Goal: Task Accomplishment & Management: Manage account settings

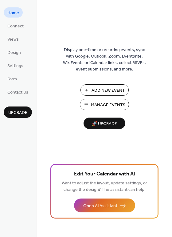
click at [97, 90] on span "Add New Event" at bounding box center [109, 90] width 34 height 6
click at [94, 104] on span "Manage Events" at bounding box center [108, 105] width 34 height 6
click at [92, 102] on span "Manage Events" at bounding box center [108, 105] width 34 height 6
click at [106, 87] on span "Add New Event" at bounding box center [109, 90] width 34 height 6
click at [101, 105] on span "Manage Events" at bounding box center [108, 105] width 34 height 6
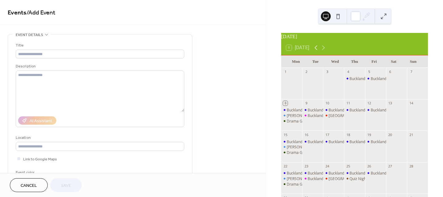
click at [315, 51] on icon at bounding box center [315, 47] width 7 height 7
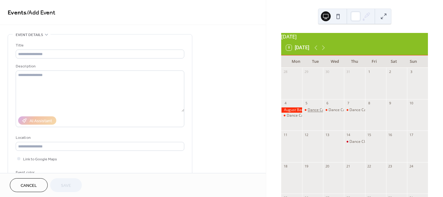
click at [314, 112] on div "Dance Camp" at bounding box center [318, 109] width 22 height 5
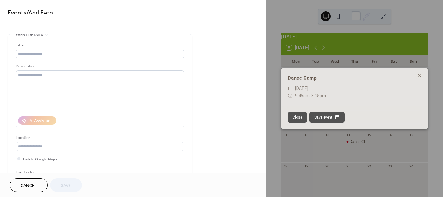
click at [302, 113] on button "Close" at bounding box center [296, 117] width 19 height 10
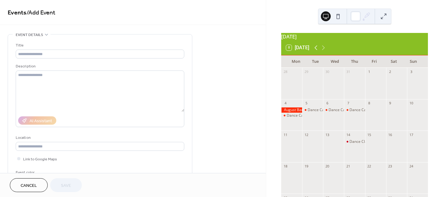
click at [317, 50] on icon at bounding box center [315, 47] width 3 height 5
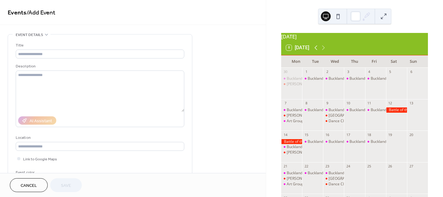
click at [316, 50] on icon at bounding box center [315, 47] width 3 height 5
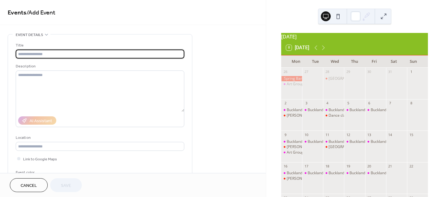
click at [72, 52] on input "text" at bounding box center [100, 53] width 168 height 9
type input "**********"
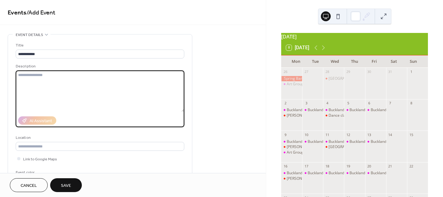
click at [42, 73] on textarea at bounding box center [100, 90] width 168 height 41
paste textarea "**********"
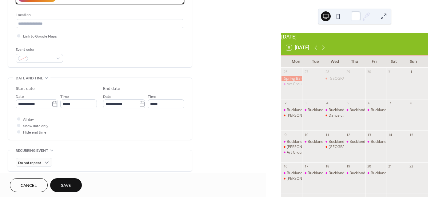
scroll to position [123, 0]
type textarea "**********"
click at [43, 103] on input "**********" at bounding box center [34, 103] width 36 height 9
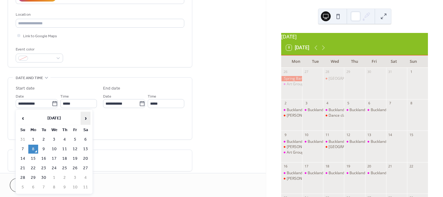
click at [84, 118] on span "›" at bounding box center [85, 118] width 9 height 12
click at [84, 156] on td "18" at bounding box center [86, 158] width 10 height 9
type input "**********"
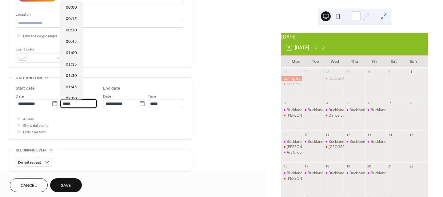
click at [81, 102] on input "*****" at bounding box center [78, 103] width 37 height 9
click at [70, 85] on span "09:00" at bounding box center [71, 86] width 11 height 6
type input "*****"
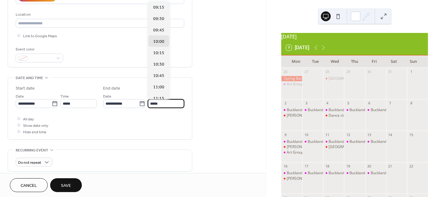
click at [164, 103] on input "*****" at bounding box center [166, 103] width 37 height 9
click at [162, 95] on span "11:15" at bounding box center [158, 98] width 11 height 6
type input "*****"
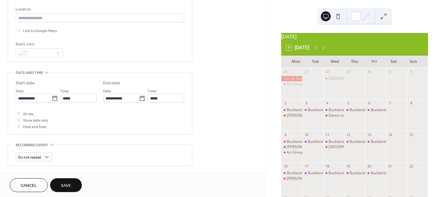
scroll to position [123, 0]
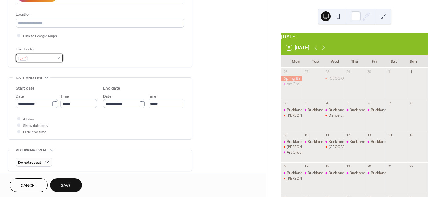
click at [58, 57] on div at bounding box center [39, 57] width 47 height 9
click at [61, 184] on button "Save" at bounding box center [66, 185] width 32 height 14
click at [49, 56] on div "**********" at bounding box center [133, 98] width 266 height 197
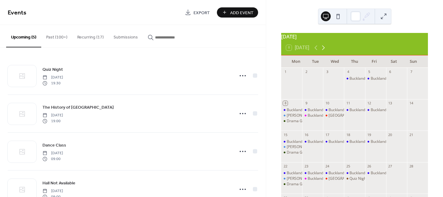
click at [322, 51] on icon at bounding box center [322, 47] width 7 height 7
click at [392, 144] on div "Dance Class" at bounding box center [401, 141] width 21 height 5
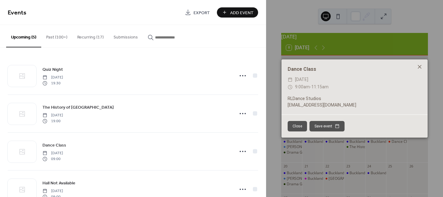
click at [419, 65] on icon at bounding box center [419, 66] width 7 height 7
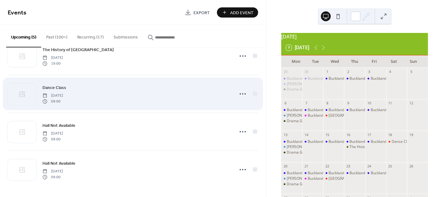
scroll to position [58, 0]
click at [104, 94] on div "Dance Class Saturday, October 18, 2025 09:00" at bounding box center [136, 93] width 188 height 20
click at [243, 92] on icon at bounding box center [243, 93] width 10 height 10
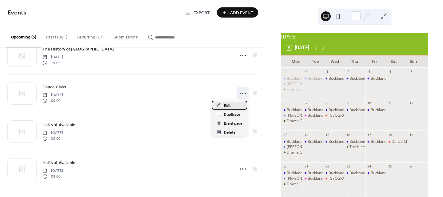
click at [229, 104] on span "Edit" at bounding box center [227, 105] width 7 height 6
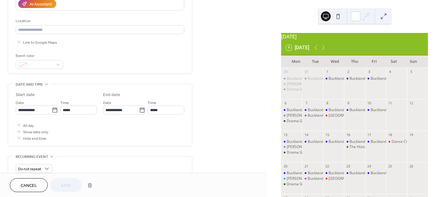
scroll to position [123, 0]
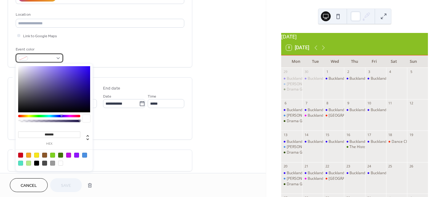
click at [55, 58] on div at bounding box center [39, 57] width 47 height 9
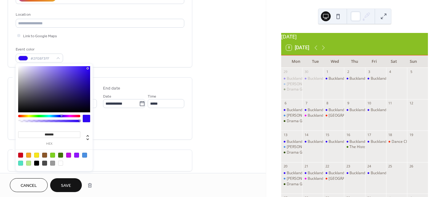
drag, startPoint x: 88, startPoint y: 68, endPoint x: 87, endPoint y: 74, distance: 5.8
click at [87, 69] on div at bounding box center [54, 89] width 72 height 46
type input "*******"
click at [68, 182] on span "Save" at bounding box center [66, 185] width 10 height 6
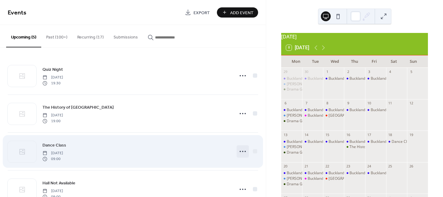
click at [239, 151] on icon at bounding box center [243, 151] width 10 height 10
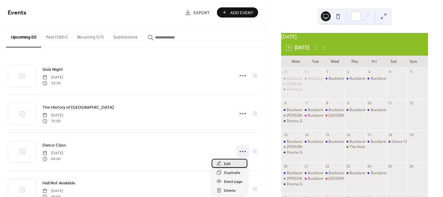
click at [219, 163] on icon at bounding box center [218, 163] width 5 height 5
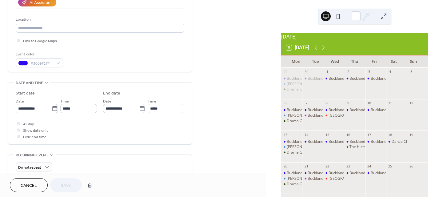
scroll to position [123, 0]
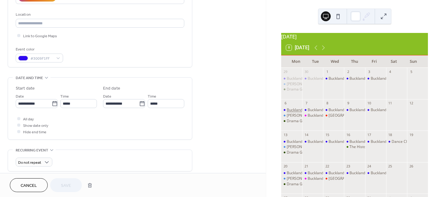
click at [296, 112] on div "Buckland Beehive Pre-School" at bounding box center [311, 109] width 50 height 5
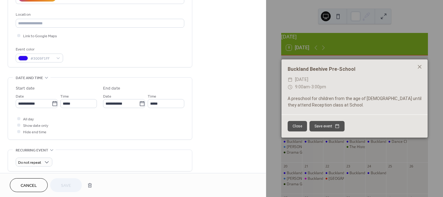
click at [297, 123] on button "Close" at bounding box center [296, 126] width 19 height 10
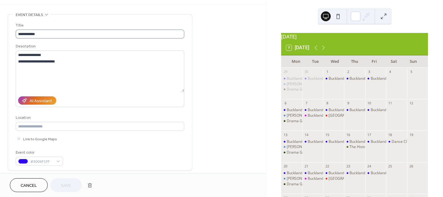
scroll to position [0, 0]
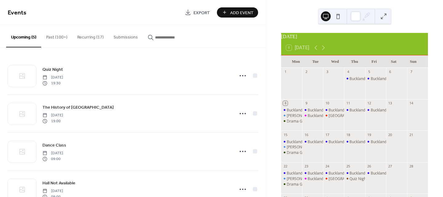
click at [92, 37] on button "Recurring (17)" at bounding box center [90, 36] width 36 height 22
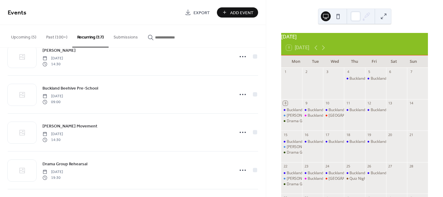
scroll to position [358, 0]
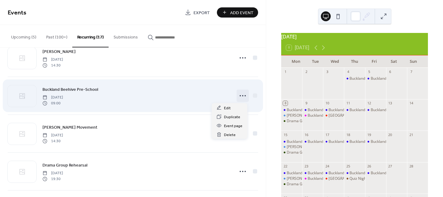
click at [239, 96] on circle at bounding box center [239, 95] width 1 height 1
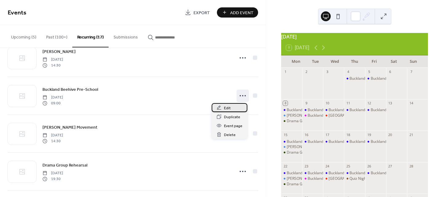
click at [228, 106] on span "Edit" at bounding box center [227, 108] width 7 height 6
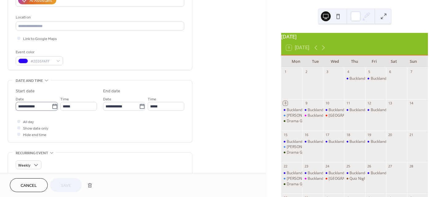
scroll to position [123, 0]
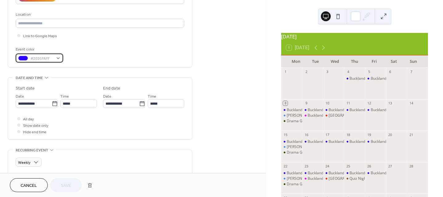
click at [58, 59] on div "#2E05FAFF" at bounding box center [39, 57] width 47 height 9
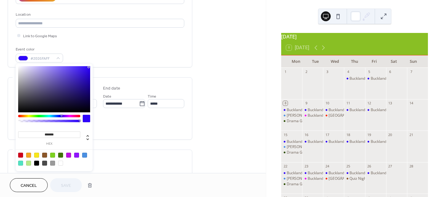
type input "*******"
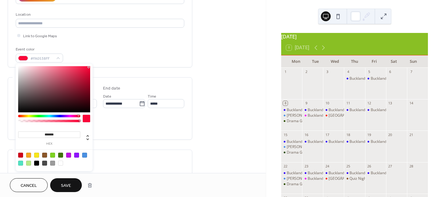
click at [78, 116] on div at bounding box center [49, 116] width 62 height 2
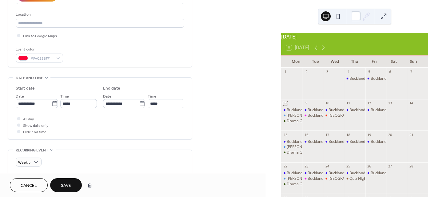
click at [60, 184] on button "Save" at bounding box center [66, 185] width 32 height 14
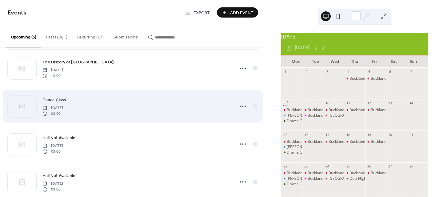
scroll to position [58, 0]
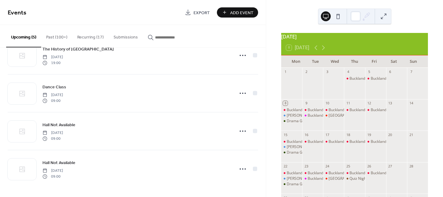
click at [89, 36] on button "Recurring (17)" at bounding box center [90, 36] width 36 height 22
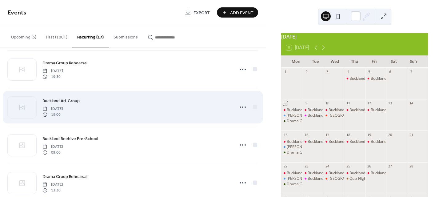
scroll to position [461, 0]
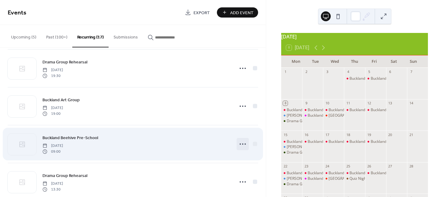
click at [240, 143] on icon at bounding box center [243, 144] width 10 height 10
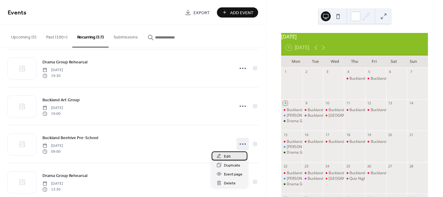
click at [223, 154] on div "Edit" at bounding box center [229, 155] width 36 height 9
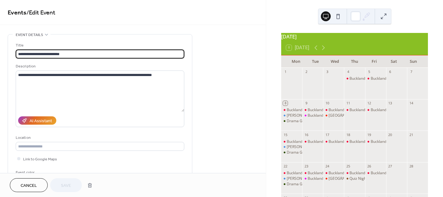
type input "**********"
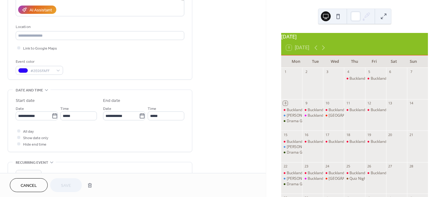
scroll to position [123, 0]
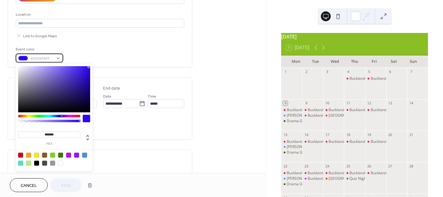
drag, startPoint x: 57, startPoint y: 58, endPoint x: 57, endPoint y: 61, distance: 3.4
click at [57, 59] on div "#2E05FAFF" at bounding box center [39, 57] width 47 height 9
click at [78, 115] on div at bounding box center [49, 116] width 62 height 2
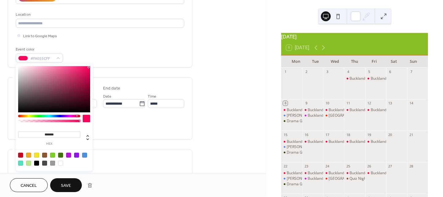
click at [77, 115] on div at bounding box center [77, 116] width 2 height 2
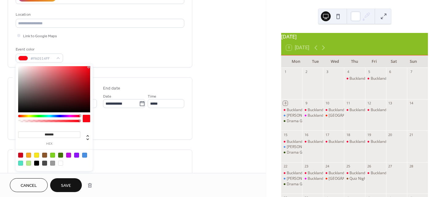
click at [80, 116] on div at bounding box center [80, 116] width 2 height 2
type input "***"
type input "**********"
drag, startPoint x: 80, startPoint y: 120, endPoint x: 75, endPoint y: 121, distance: 4.7
click at [75, 121] on div at bounding box center [49, 121] width 60 height 2
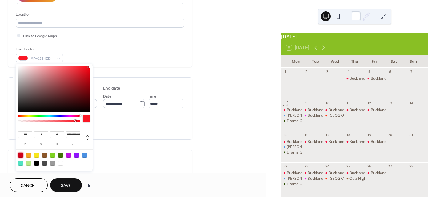
click at [21, 153] on div at bounding box center [20, 154] width 5 height 5
type input "***"
type input "*"
type input "**"
type input "*"
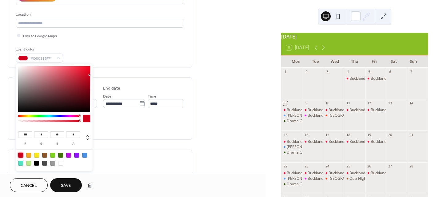
click at [62, 184] on span "Save" at bounding box center [66, 185] width 10 height 6
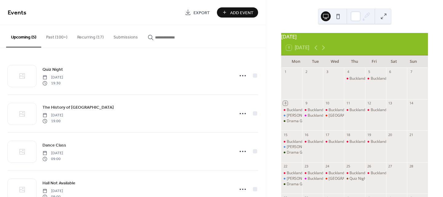
click at [93, 36] on button "Recurring (17)" at bounding box center [90, 36] width 36 height 22
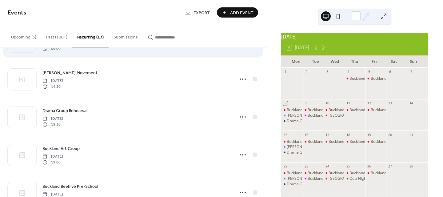
scroll to position [430, 0]
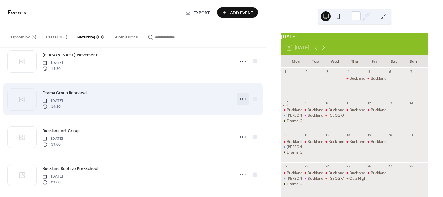
click at [238, 98] on icon at bounding box center [243, 99] width 10 height 10
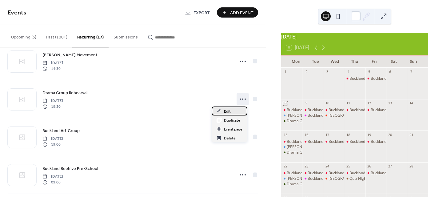
click at [229, 112] on span "Edit" at bounding box center [227, 111] width 7 height 6
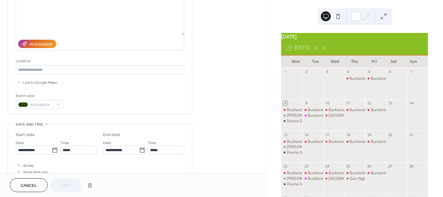
scroll to position [92, 0]
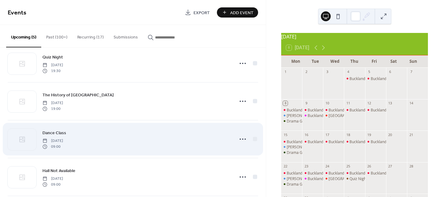
scroll to position [58, 0]
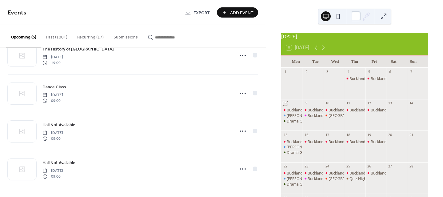
click at [90, 35] on button "Recurring (17)" at bounding box center [90, 36] width 36 height 22
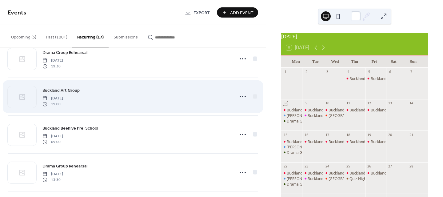
scroll to position [492, 0]
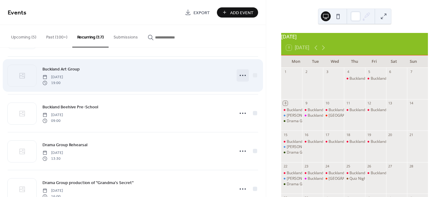
click at [238, 77] on icon at bounding box center [243, 75] width 10 height 10
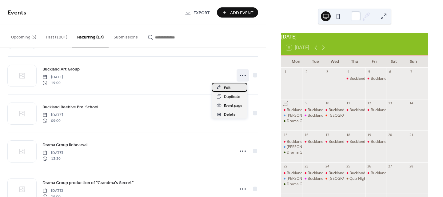
click at [223, 89] on div "Edit" at bounding box center [229, 87] width 36 height 9
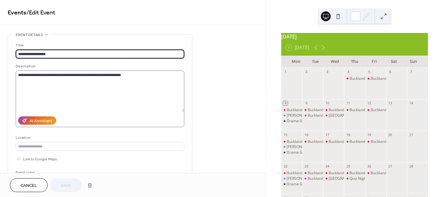
type input "**********"
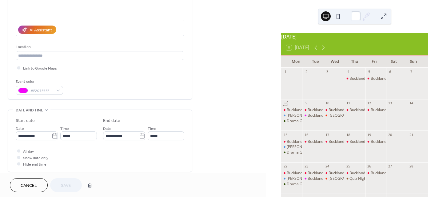
scroll to position [123, 0]
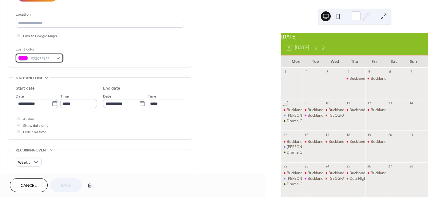
click at [58, 59] on div "#F207F6FF" at bounding box center [39, 57] width 47 height 9
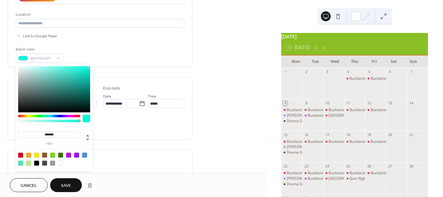
click at [48, 115] on div at bounding box center [49, 116] width 62 height 2
click at [19, 163] on div at bounding box center [20, 162] width 5 height 5
type input "*******"
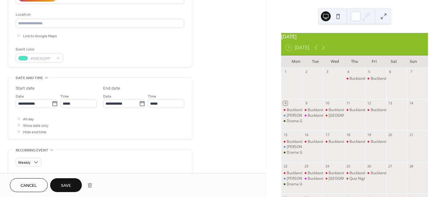
click at [63, 184] on span "Save" at bounding box center [66, 185] width 10 height 6
